Goal: Find specific page/section: Find specific page/section

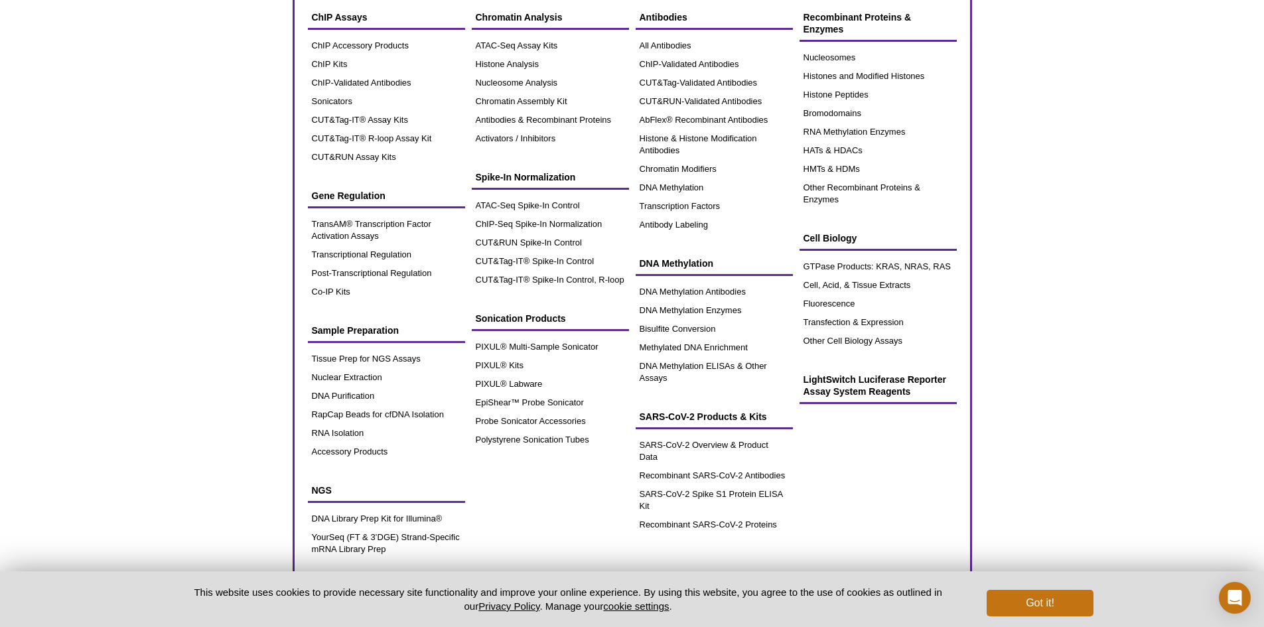
scroll to position [133, 0]
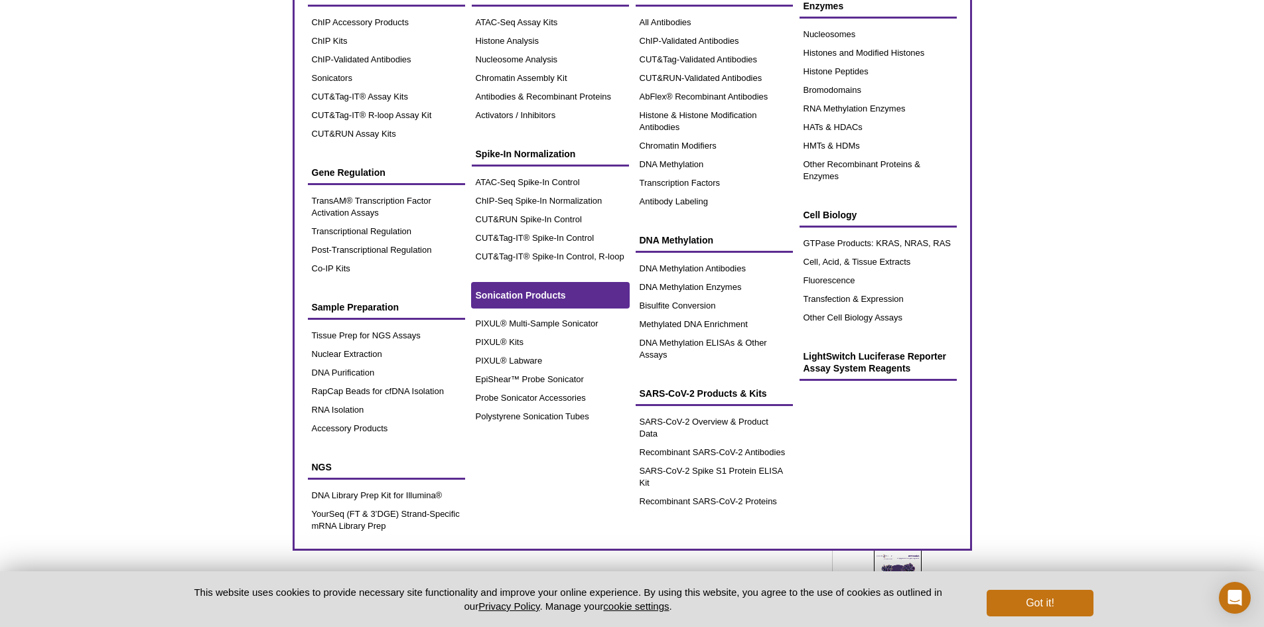
click at [528, 289] on link "Sonication Products" at bounding box center [550, 295] width 157 height 25
click at [573, 325] on link "PIXUL® Multi-Sample Sonicator" at bounding box center [550, 324] width 157 height 19
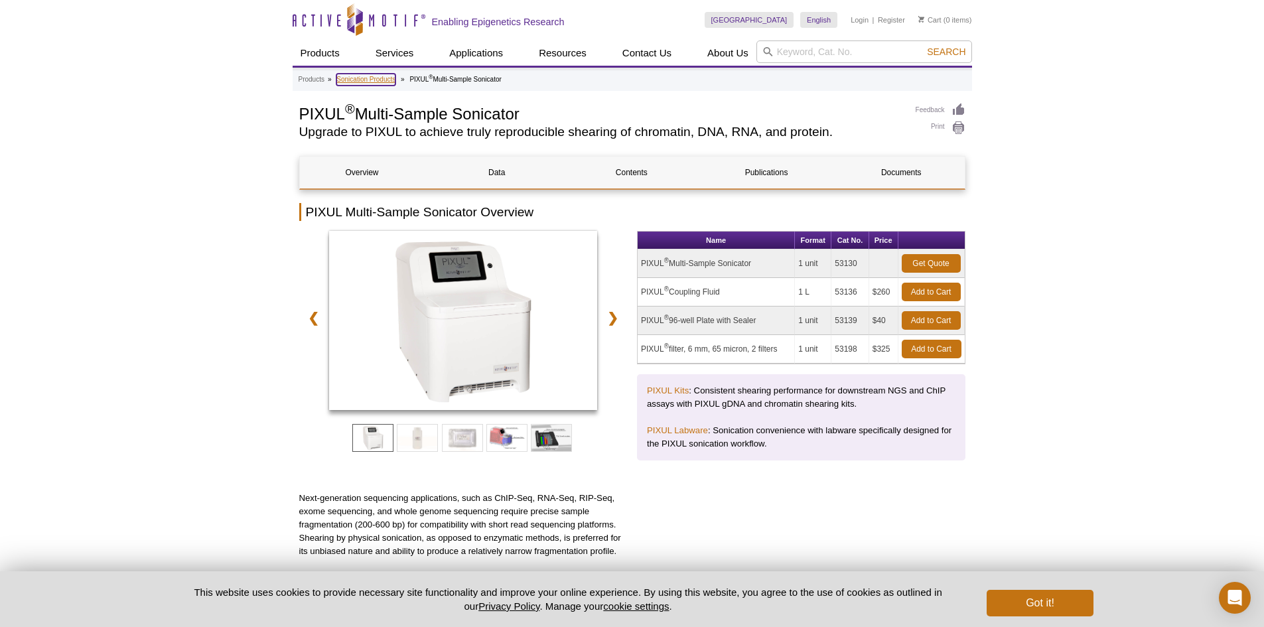
click at [372, 79] on link "Sonication Products" at bounding box center [366, 80] width 59 height 12
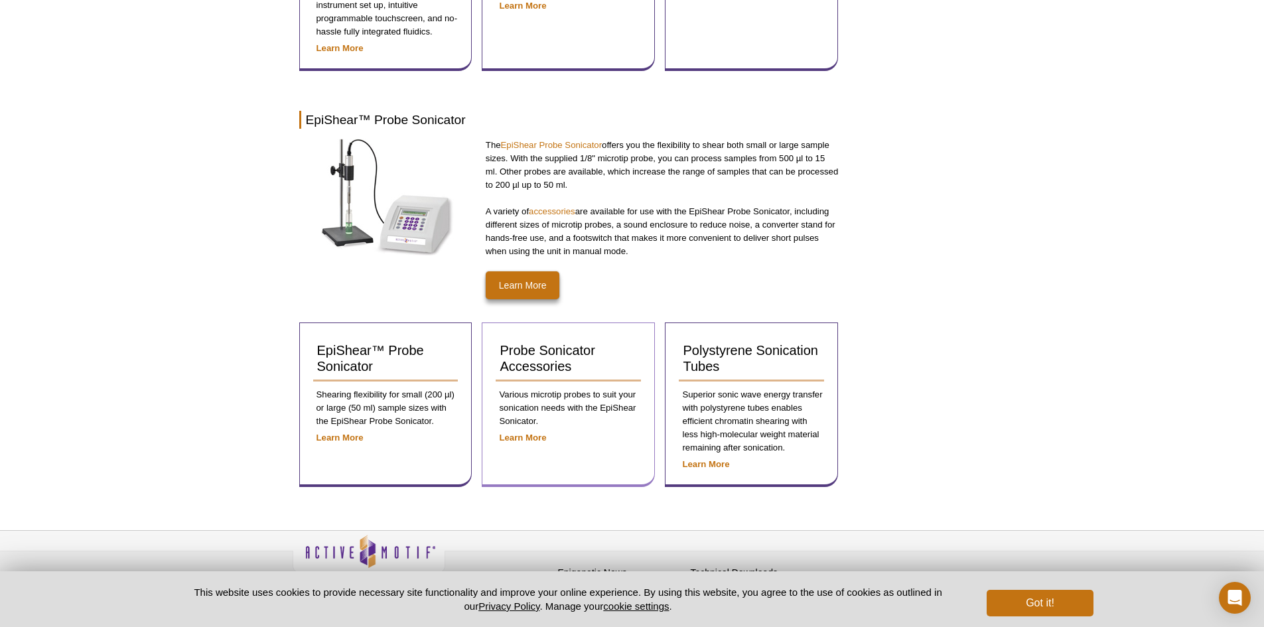
scroll to position [627, 0]
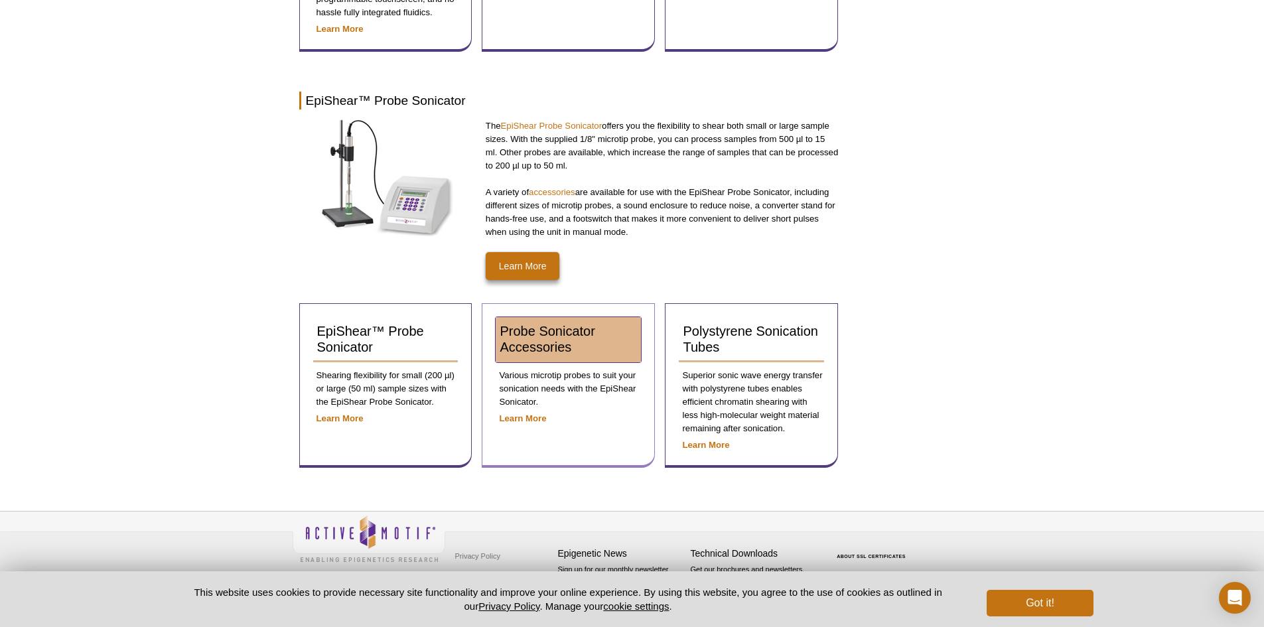
click at [537, 341] on span "Probe Sonicator Accessories" at bounding box center [547, 339] width 95 height 31
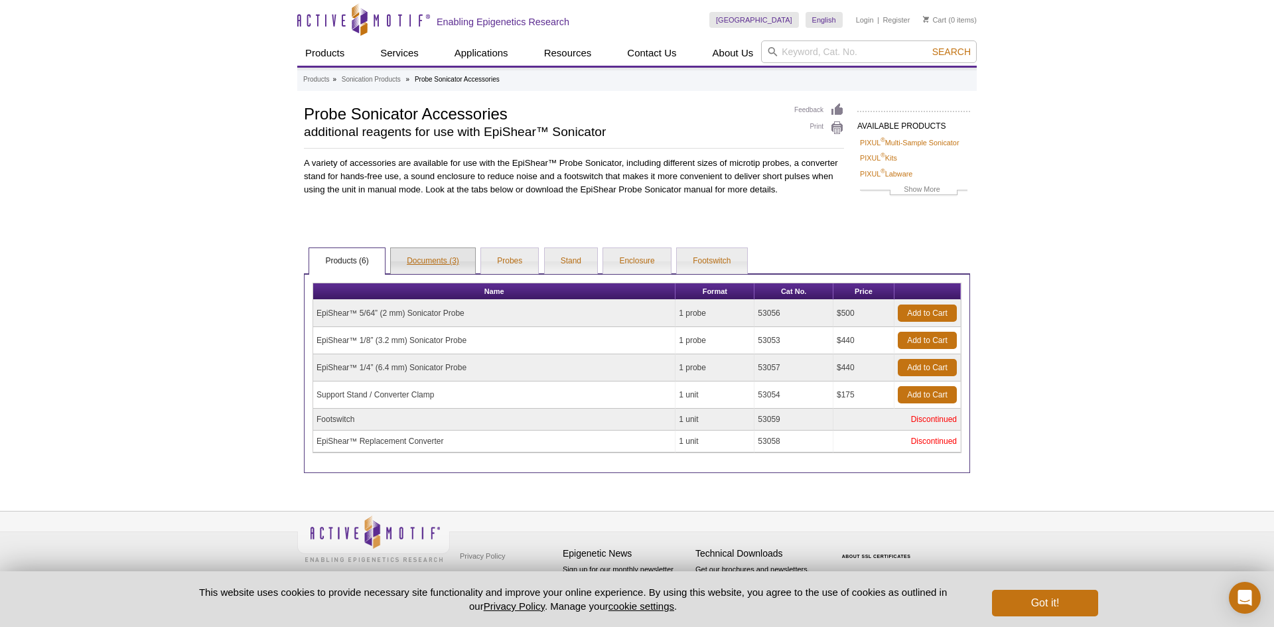
click at [421, 261] on link "Documents (3)" at bounding box center [433, 261] width 84 height 27
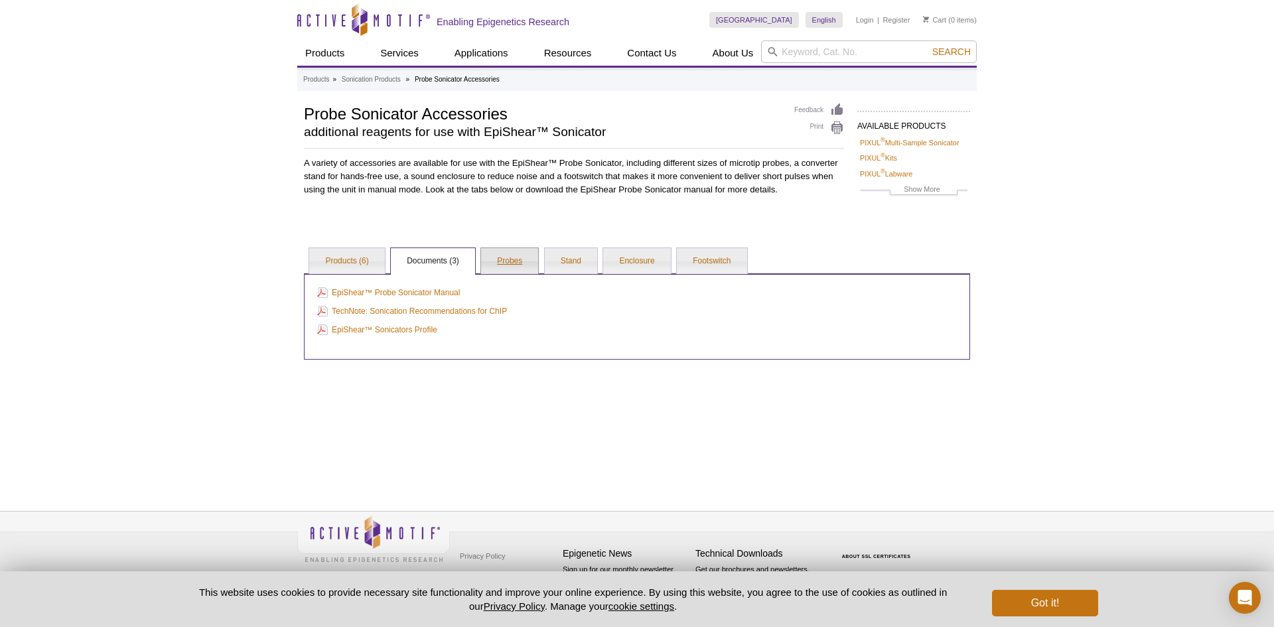
click at [512, 260] on link "Probes" at bounding box center [509, 261] width 57 height 27
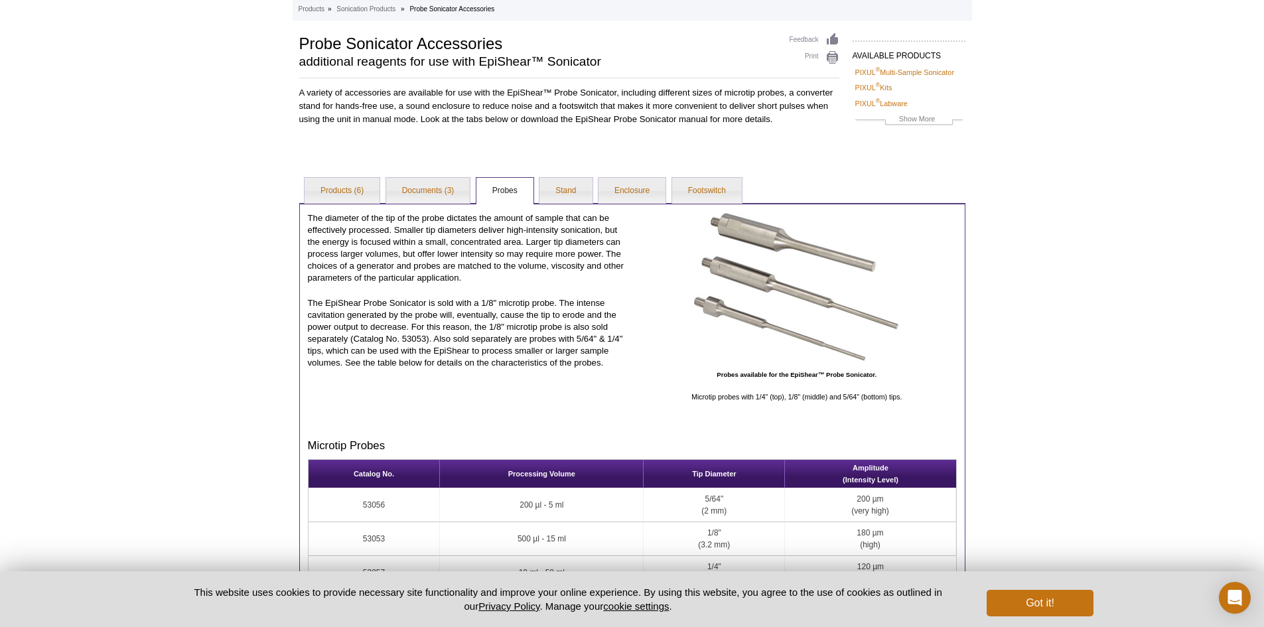
scroll to position [133, 0]
